Goal: Navigation & Orientation: Find specific page/section

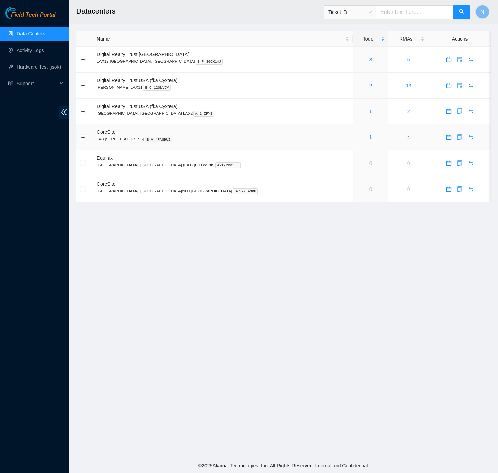
click at [357, 139] on div "1" at bounding box center [371, 137] width 28 height 8
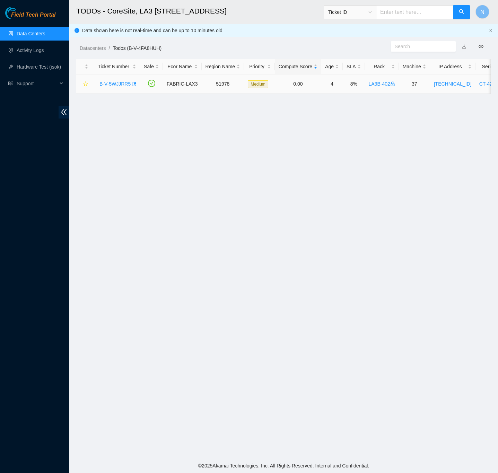
click at [114, 84] on link "B-V-5WJJRR5" at bounding box center [114, 84] width 31 height 6
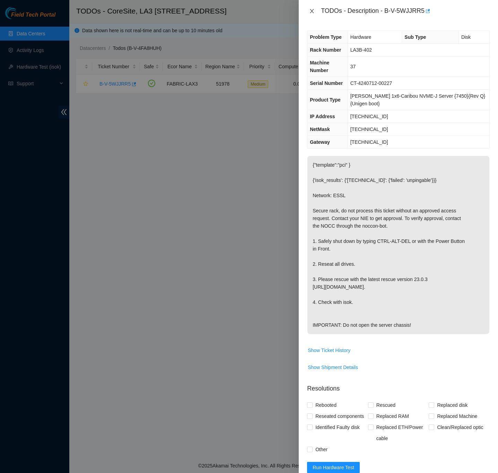
click at [310, 12] on icon "close" at bounding box center [312, 11] width 6 height 6
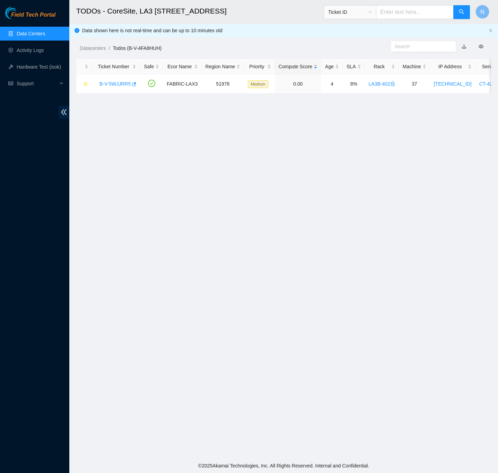
click at [37, 35] on link "Data Centers" at bounding box center [31, 34] width 28 height 6
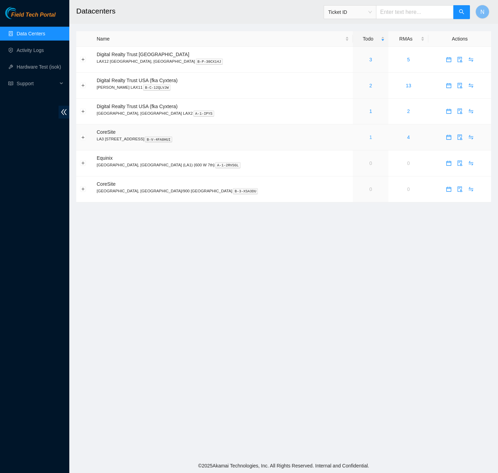
click at [369, 140] on link "1" at bounding box center [370, 137] width 3 height 6
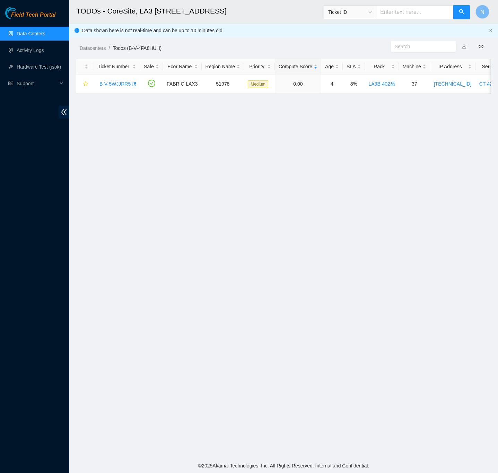
click at [42, 31] on link "Data Centers" at bounding box center [31, 34] width 28 height 6
